Goal: Task Accomplishment & Management: Manage account settings

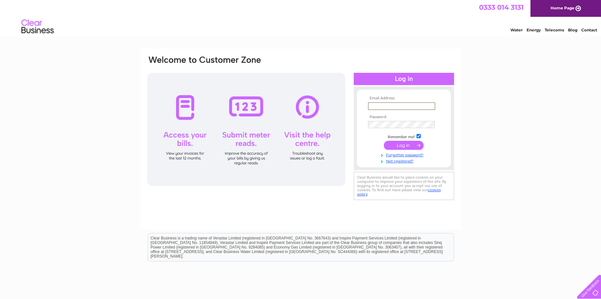
click at [395, 107] on input "text" at bounding box center [401, 106] width 67 height 8
type input "c.jordan@crownoil.co.uk"
click at [397, 147] on input "submit" at bounding box center [404, 144] width 40 height 9
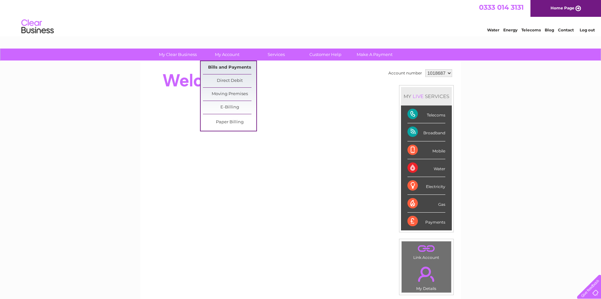
click at [232, 71] on link "Bills and Payments" at bounding box center [229, 67] width 53 height 13
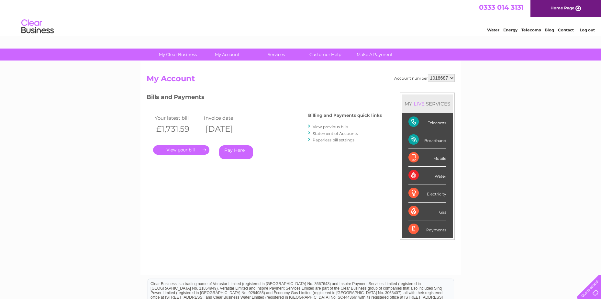
click at [191, 150] on link "." at bounding box center [181, 149] width 56 height 9
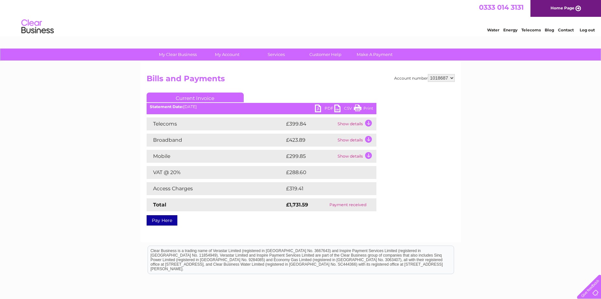
click at [344, 108] on link "CSV" at bounding box center [344, 109] width 19 height 9
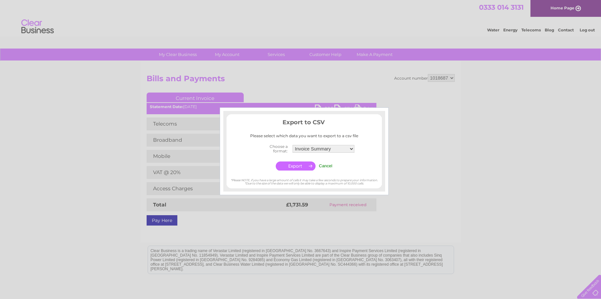
click at [322, 165] on input "Cancel" at bounding box center [326, 166] width 14 height 5
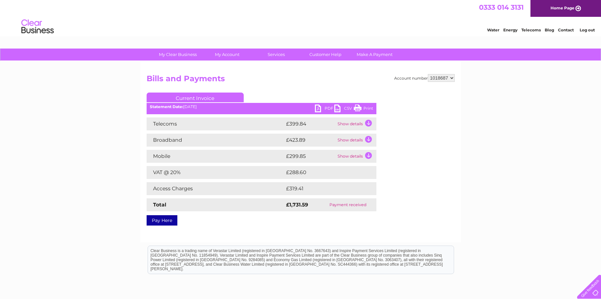
click at [322, 107] on link "PDF" at bounding box center [324, 109] width 19 height 9
